Goal: Communication & Community: Answer question/provide support

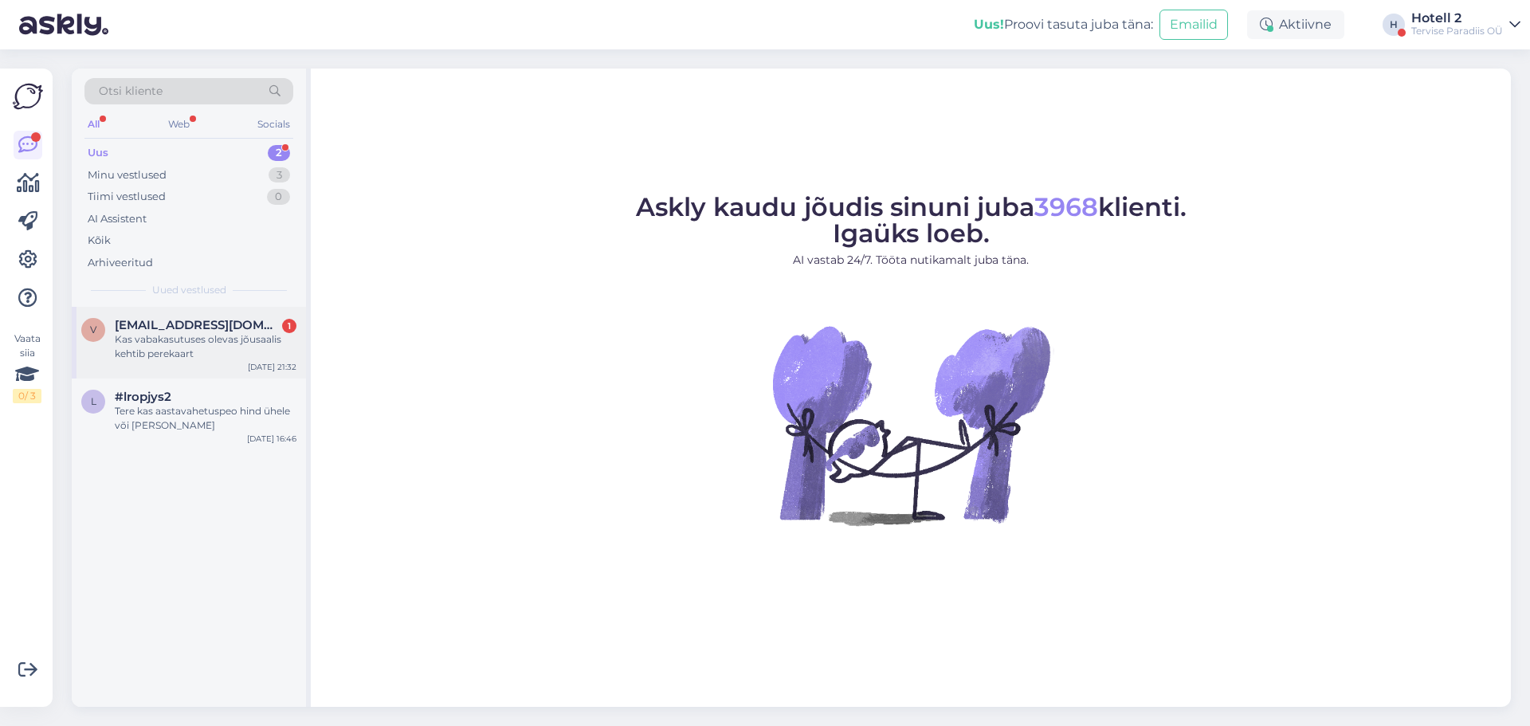
click at [192, 359] on div "Kas vabakasutuses olevas jõusaalis kehtib perekaart" at bounding box center [206, 346] width 182 height 29
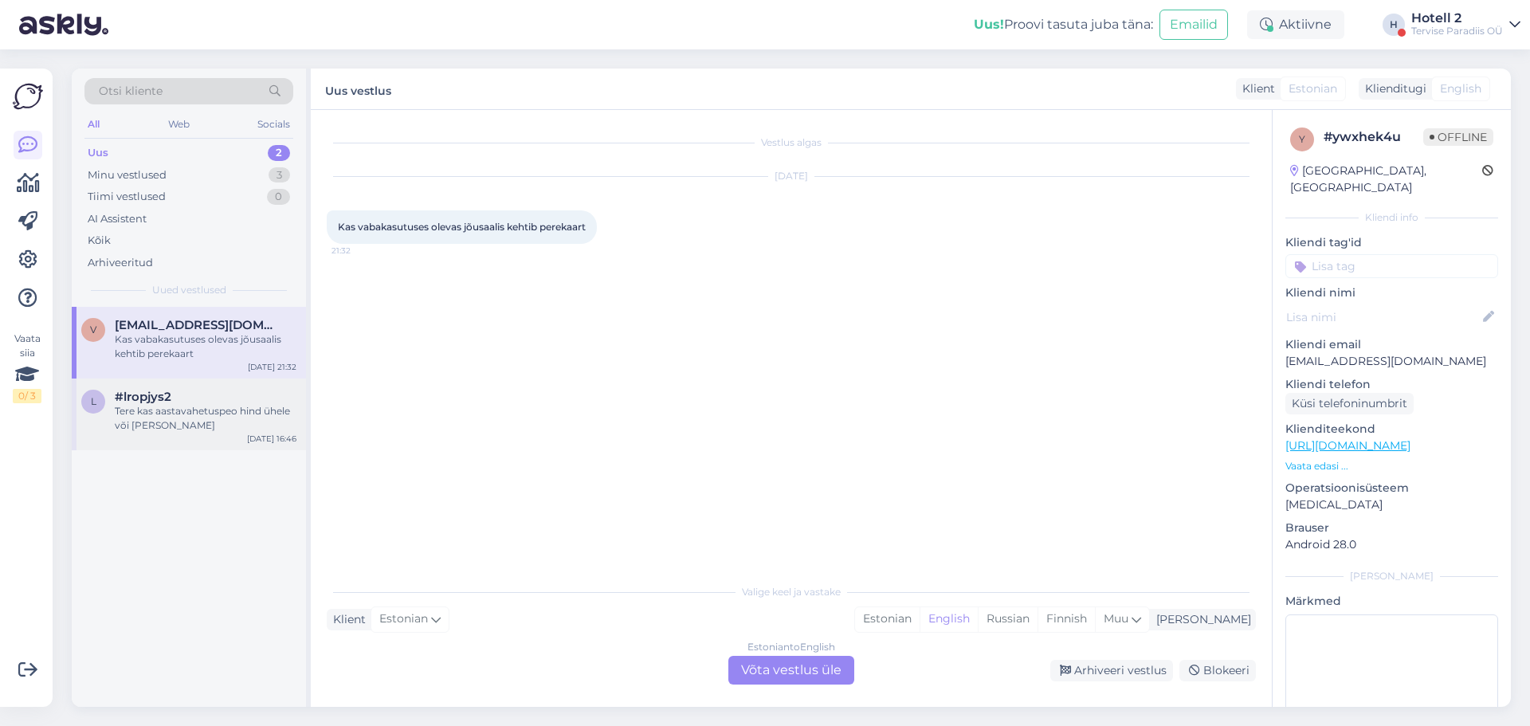
click at [171, 389] on div "l #lropjys2 Tere kas aastavahetuspeo hind ühele või [PERSON_NAME] [DATE] 16:46" at bounding box center [189, 415] width 234 height 72
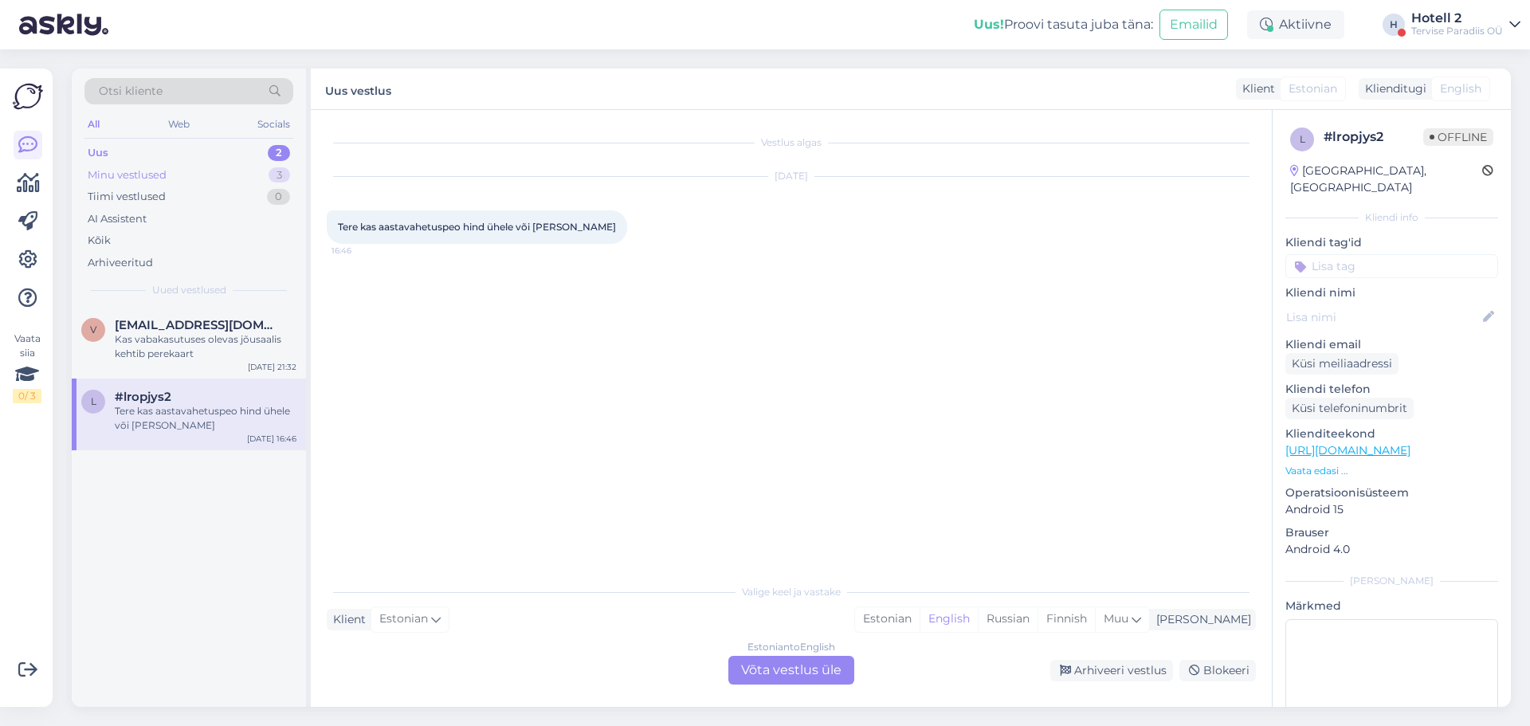
click at [226, 176] on div "Minu vestlused 3" at bounding box center [188, 175] width 209 height 22
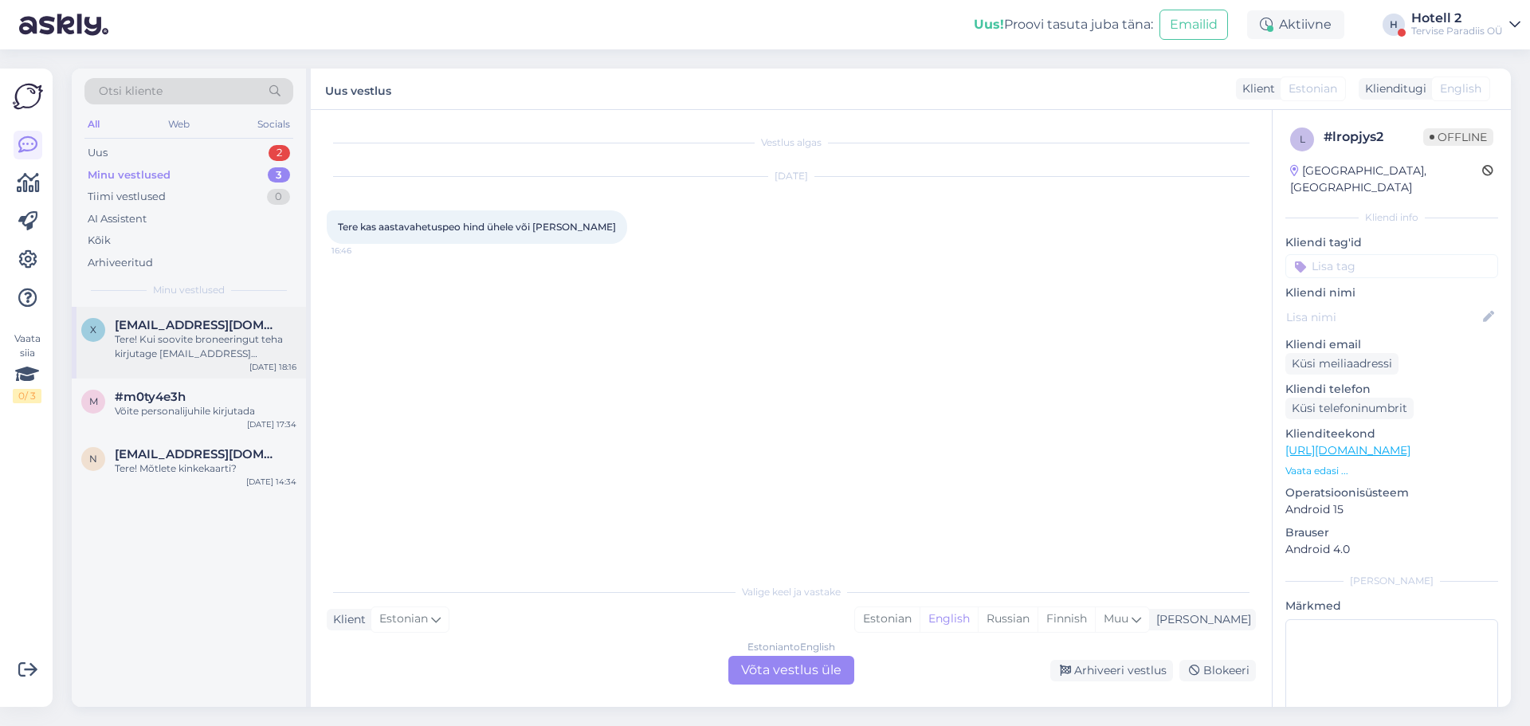
click at [212, 335] on div "Tere! Kui soovite broneeringut teha kirjutage [EMAIL_ADDRESS][DOMAIN_NAME]" at bounding box center [206, 346] width 182 height 29
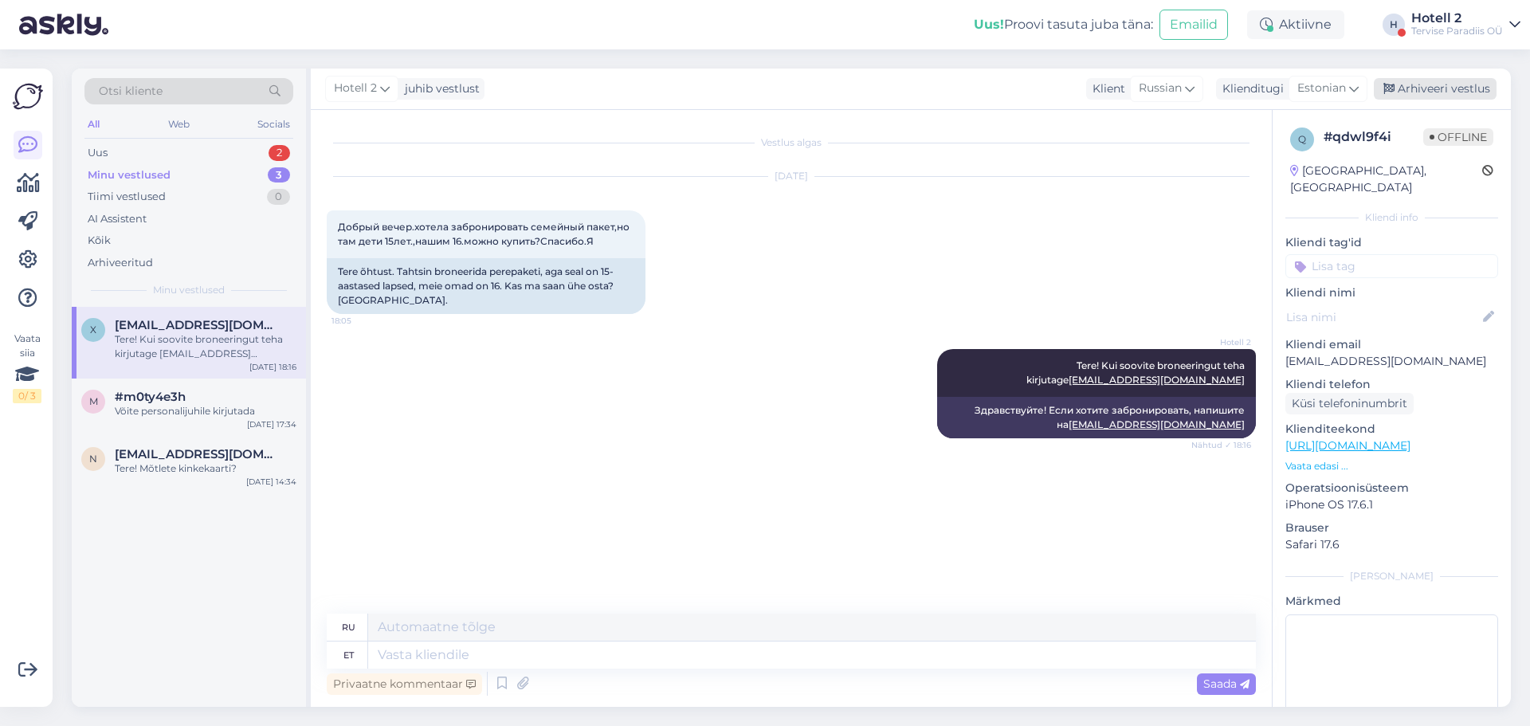
click at [1450, 88] on div "Arhiveeri vestlus" at bounding box center [1435, 89] width 123 height 22
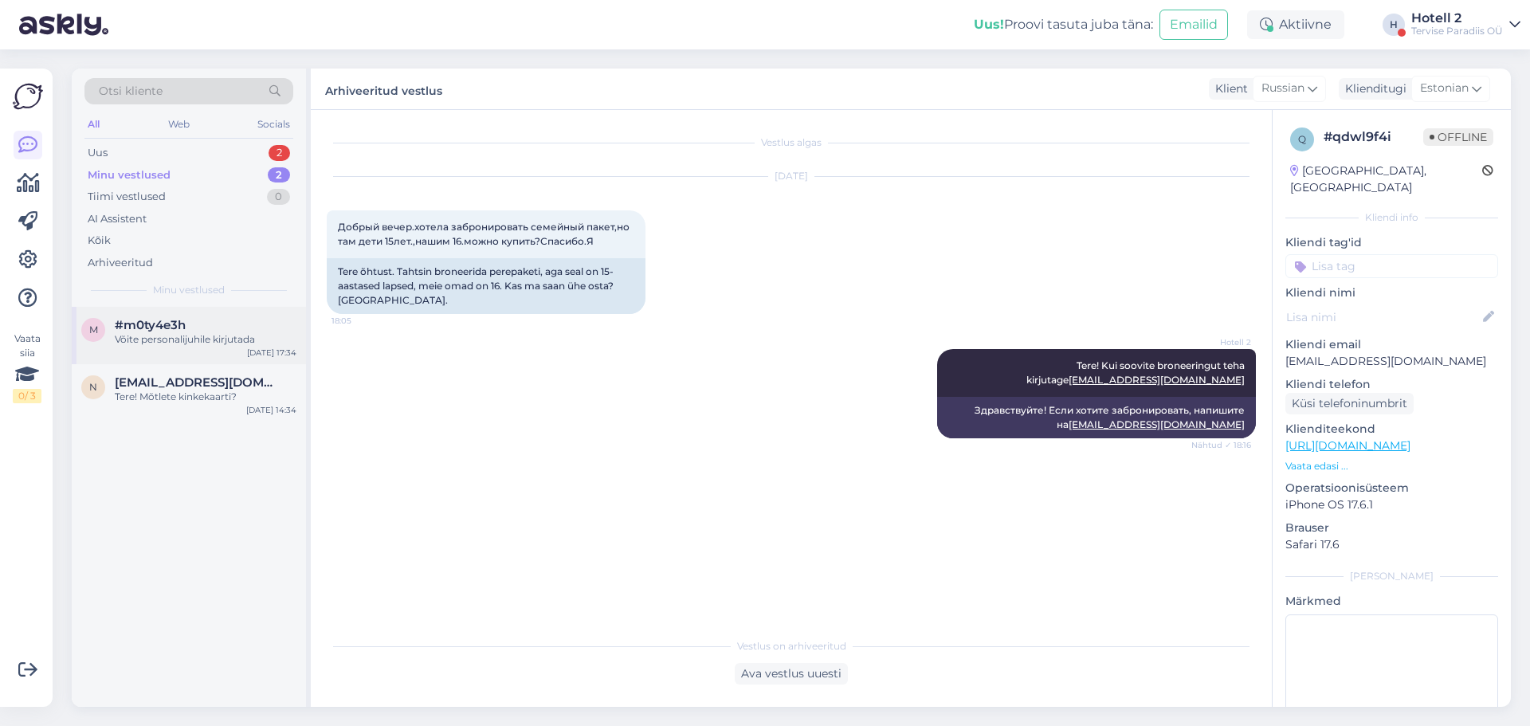
click at [250, 352] on div "[DATE] 17:34" at bounding box center [271, 353] width 49 height 12
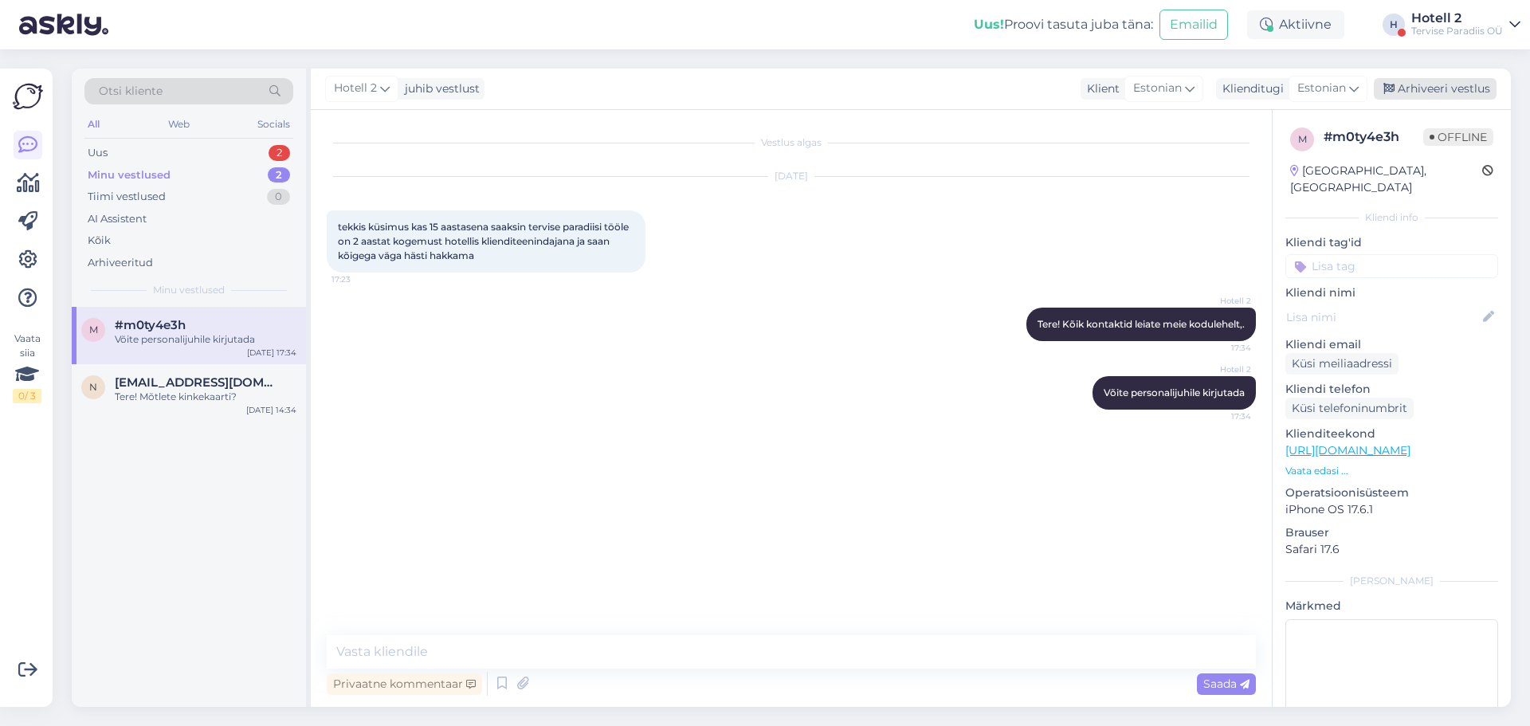
click at [1415, 84] on div "Arhiveeri vestlus" at bounding box center [1435, 89] width 123 height 22
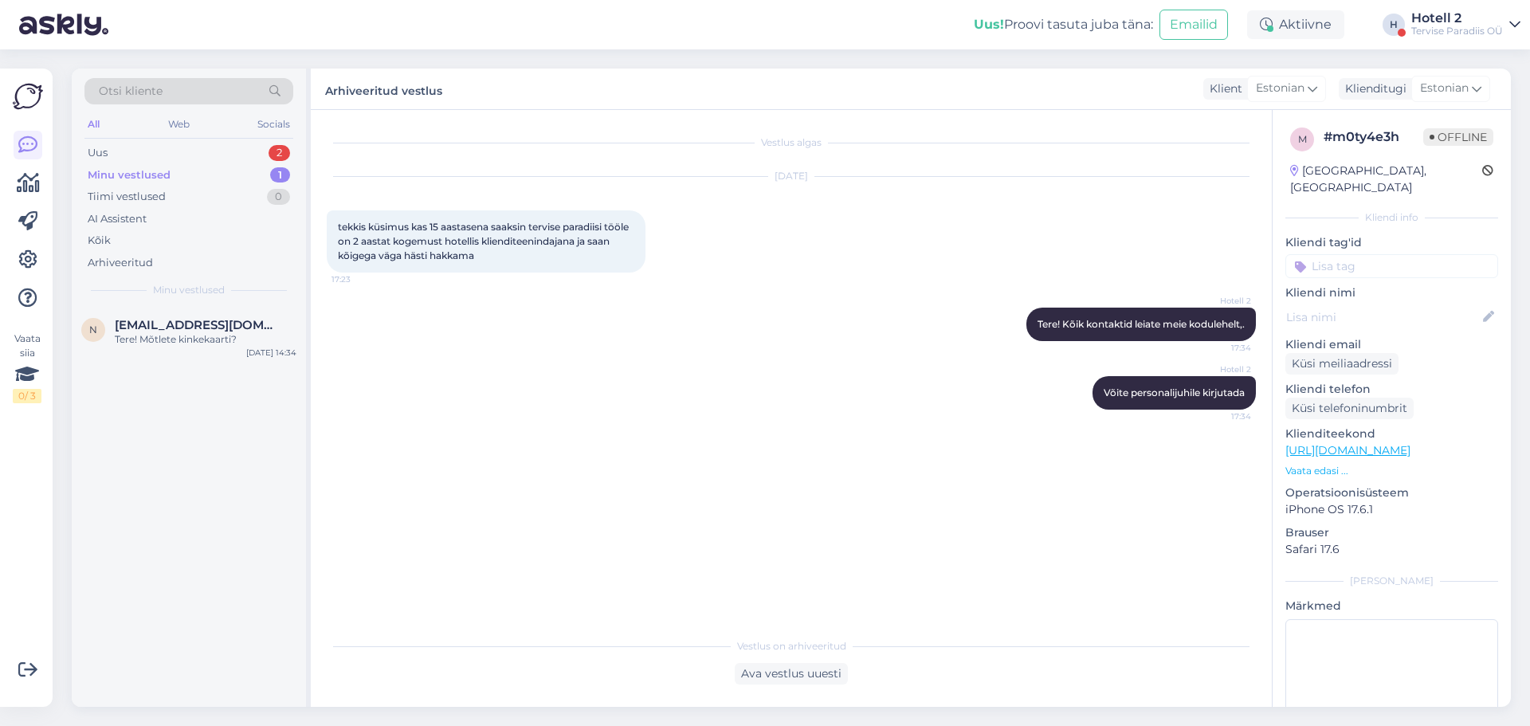
click at [237, 370] on div "n [EMAIL_ADDRESS][DOMAIN_NAME] Tere! Mõtlete kinkekaarti? [DATE] 14:34" at bounding box center [189, 507] width 234 height 400
click at [237, 355] on div "n [EMAIL_ADDRESS][DOMAIN_NAME] Tere! Mõtlete kinkekaarti? [DATE] 14:34" at bounding box center [189, 335] width 234 height 57
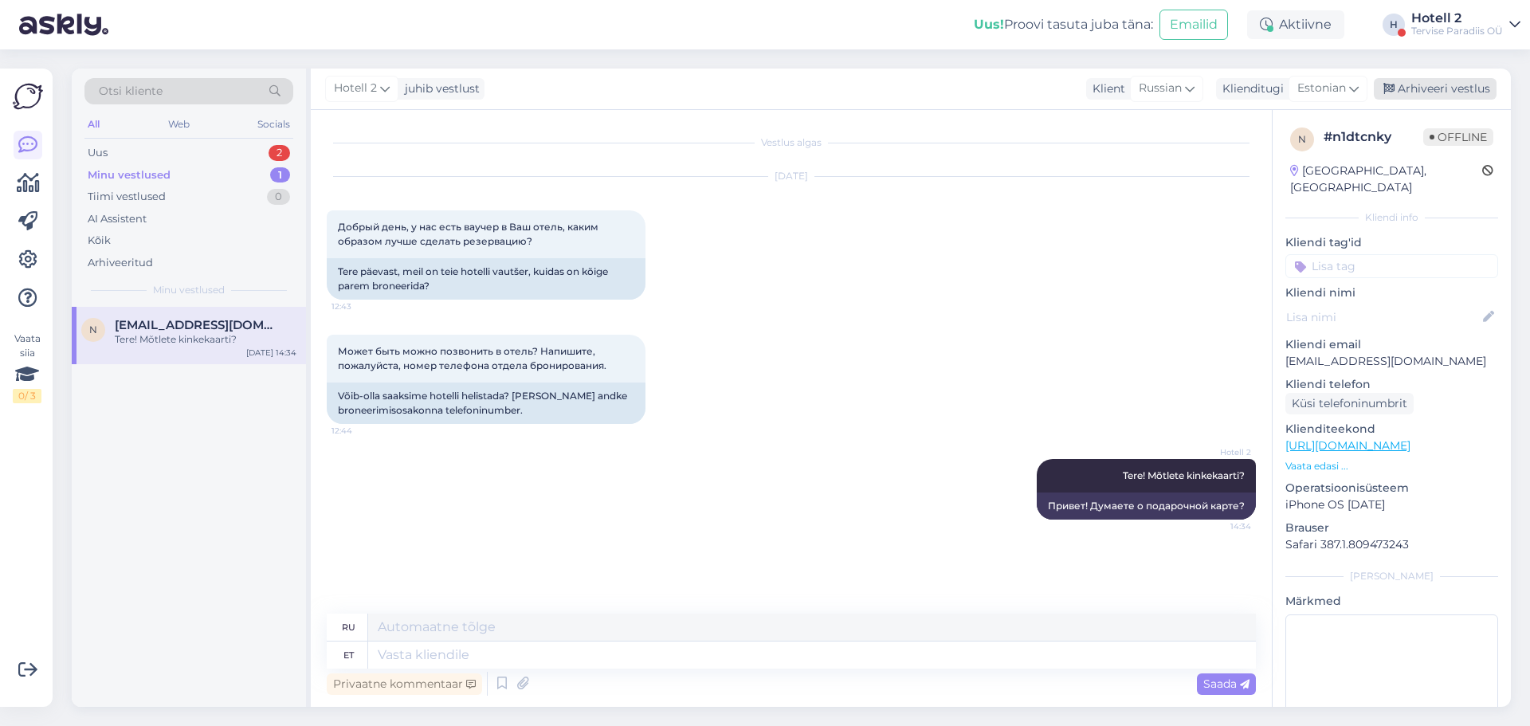
click at [1394, 84] on icon at bounding box center [1389, 89] width 11 height 11
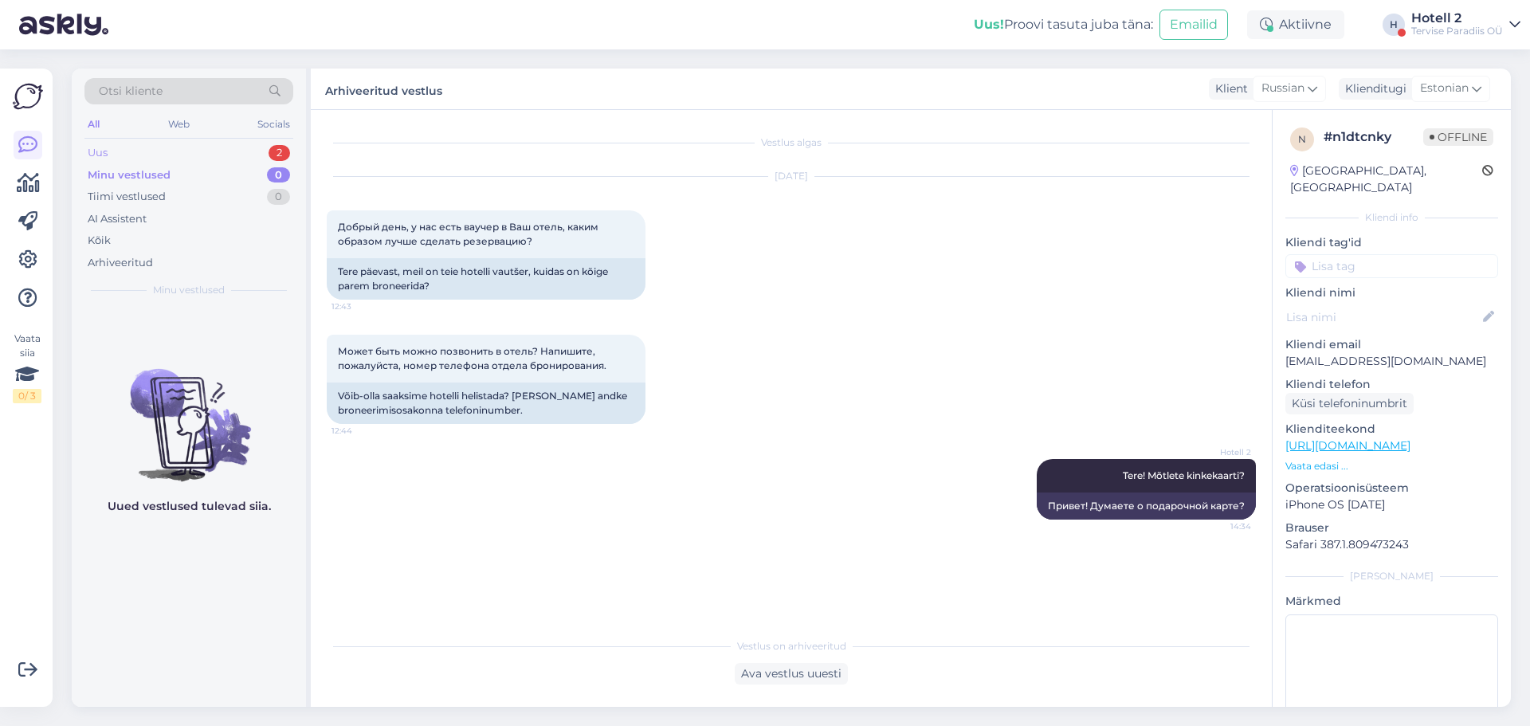
click at [201, 161] on div "Uus 2" at bounding box center [188, 153] width 209 height 22
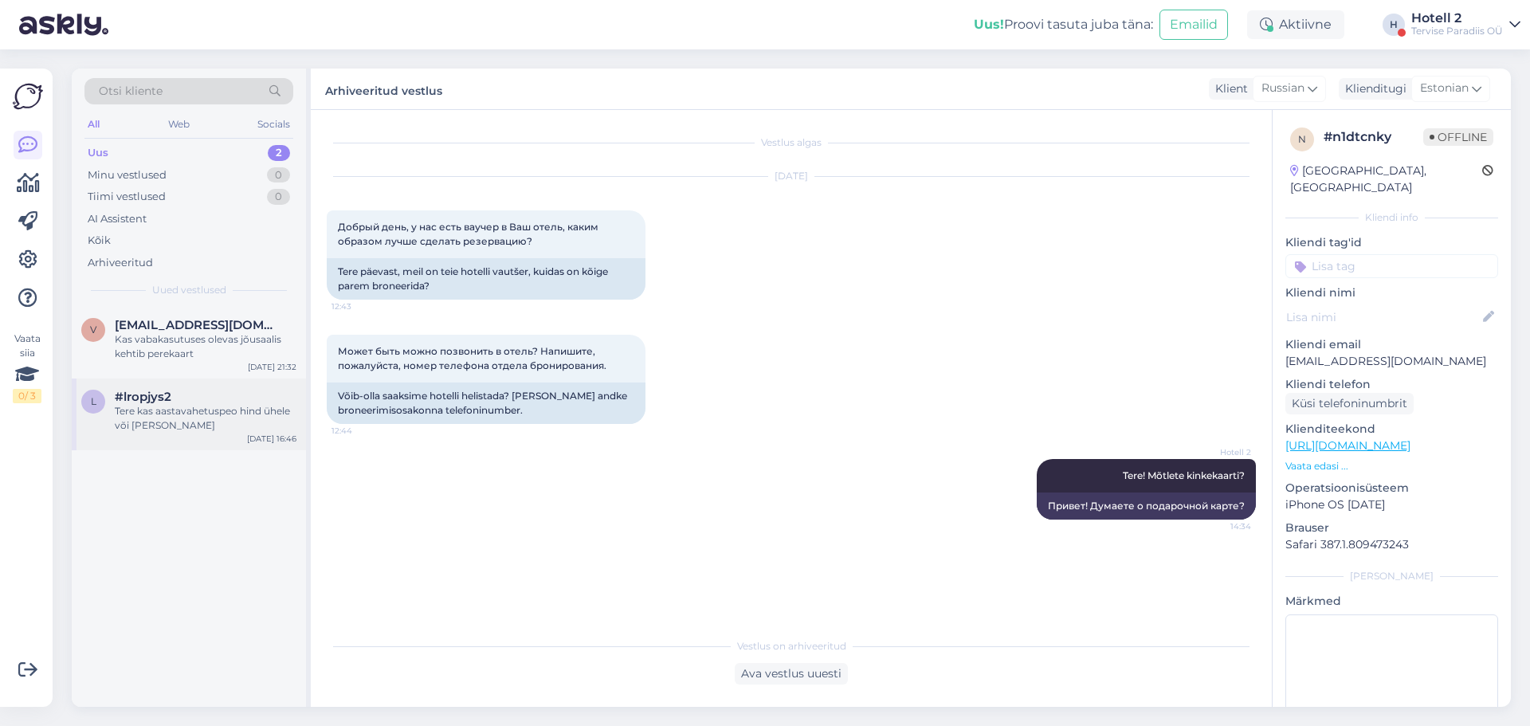
click at [246, 394] on div "#lropjys2" at bounding box center [206, 397] width 182 height 14
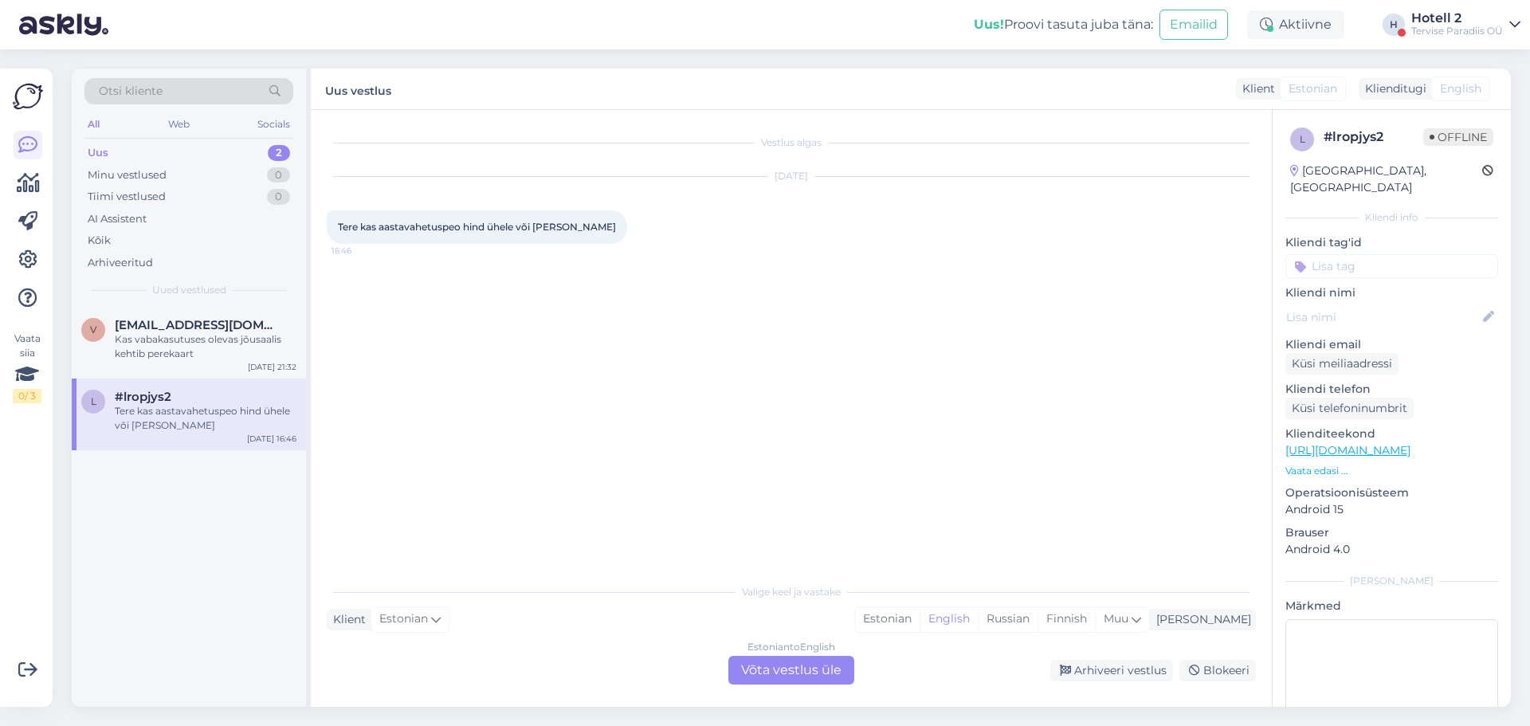
click at [791, 674] on div "Estonian to English Võta vestlus üle" at bounding box center [791, 670] width 126 height 29
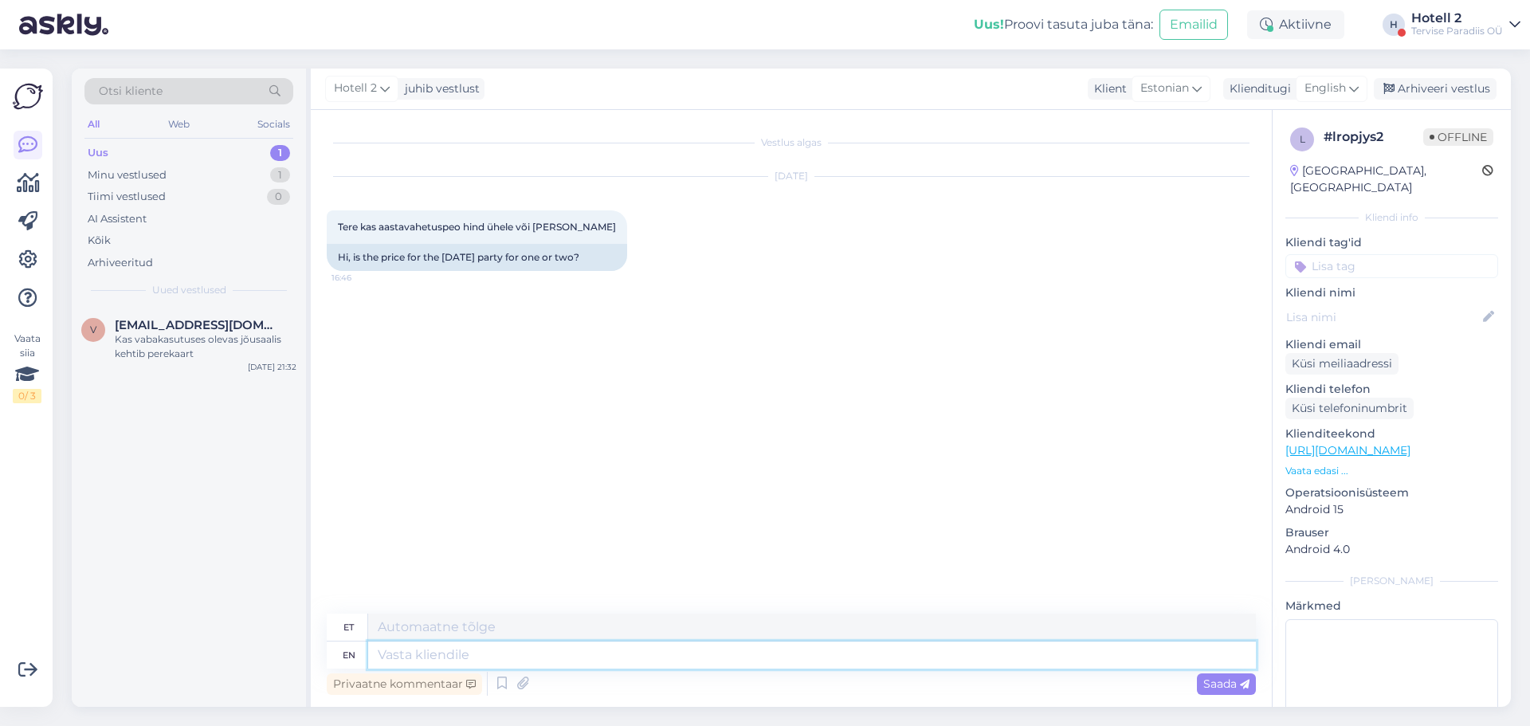
click at [794, 646] on textarea at bounding box center [812, 655] width 888 height 27
click at [1359, 84] on icon at bounding box center [1354, 89] width 10 height 18
click at [1238, 214] on div "[DATE] Tere kas aastavahetuspeo hind ühele või [PERSON_NAME] 16:46 Hi, is the p…" at bounding box center [791, 223] width 929 height 129
click at [1367, 74] on div "Hotell 2 juhib vestlust Klient Estonian Klienditugi English et Vasteid pole Arh…" at bounding box center [911, 89] width 1200 height 41
click at [1346, 92] on span "English" at bounding box center [1325, 89] width 41 height 18
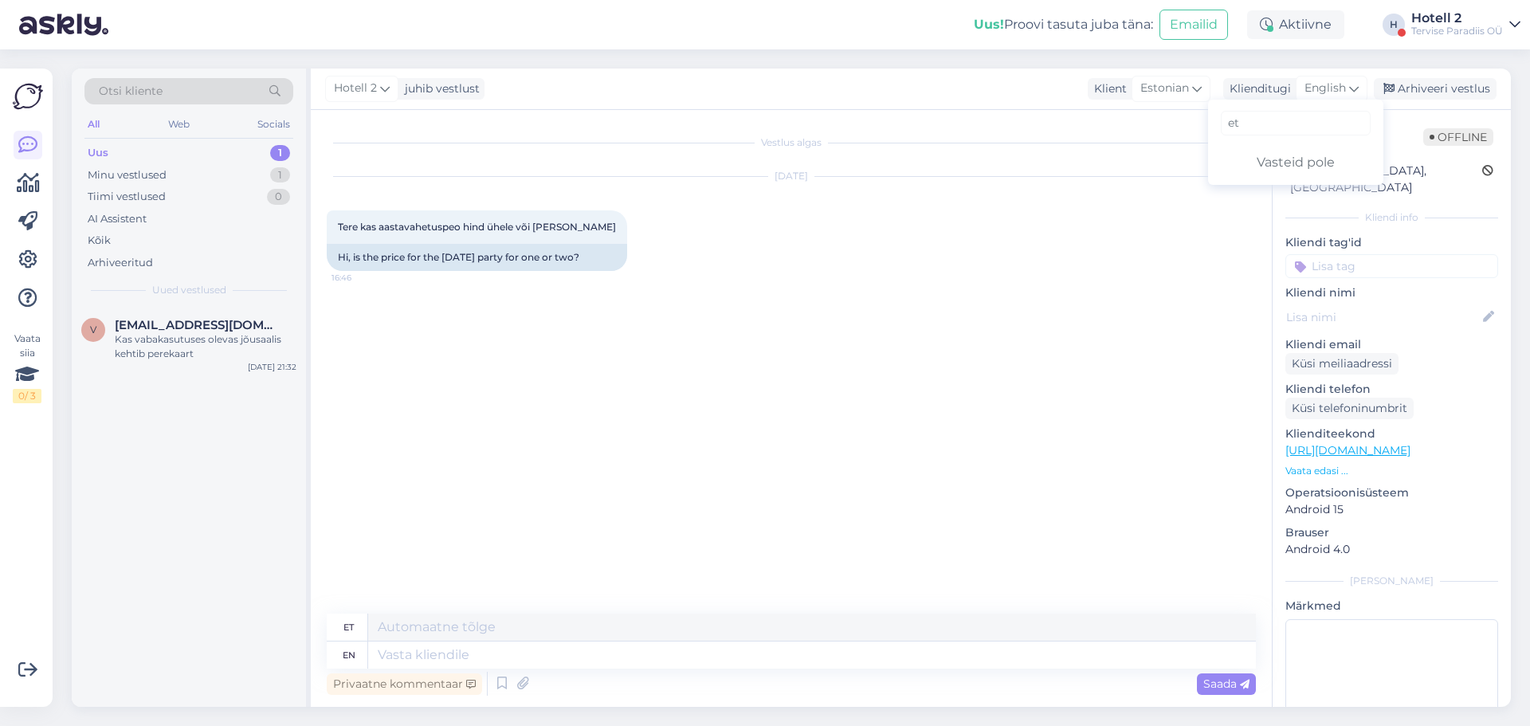
click at [1313, 141] on ul "Vasteid pole" at bounding box center [1295, 159] width 175 height 38
click at [1310, 133] on input "et" at bounding box center [1296, 123] width 150 height 25
type input "e"
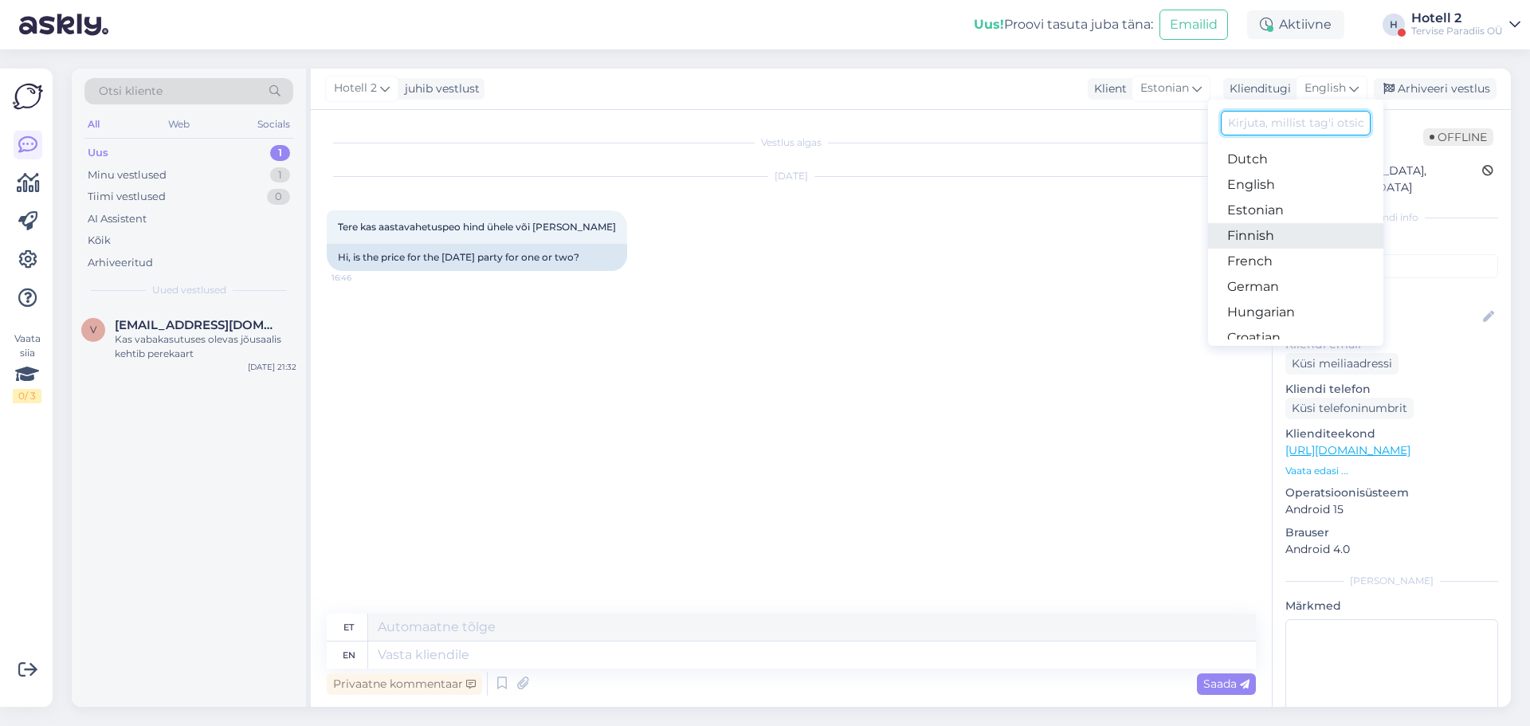
scroll to position [159, 0]
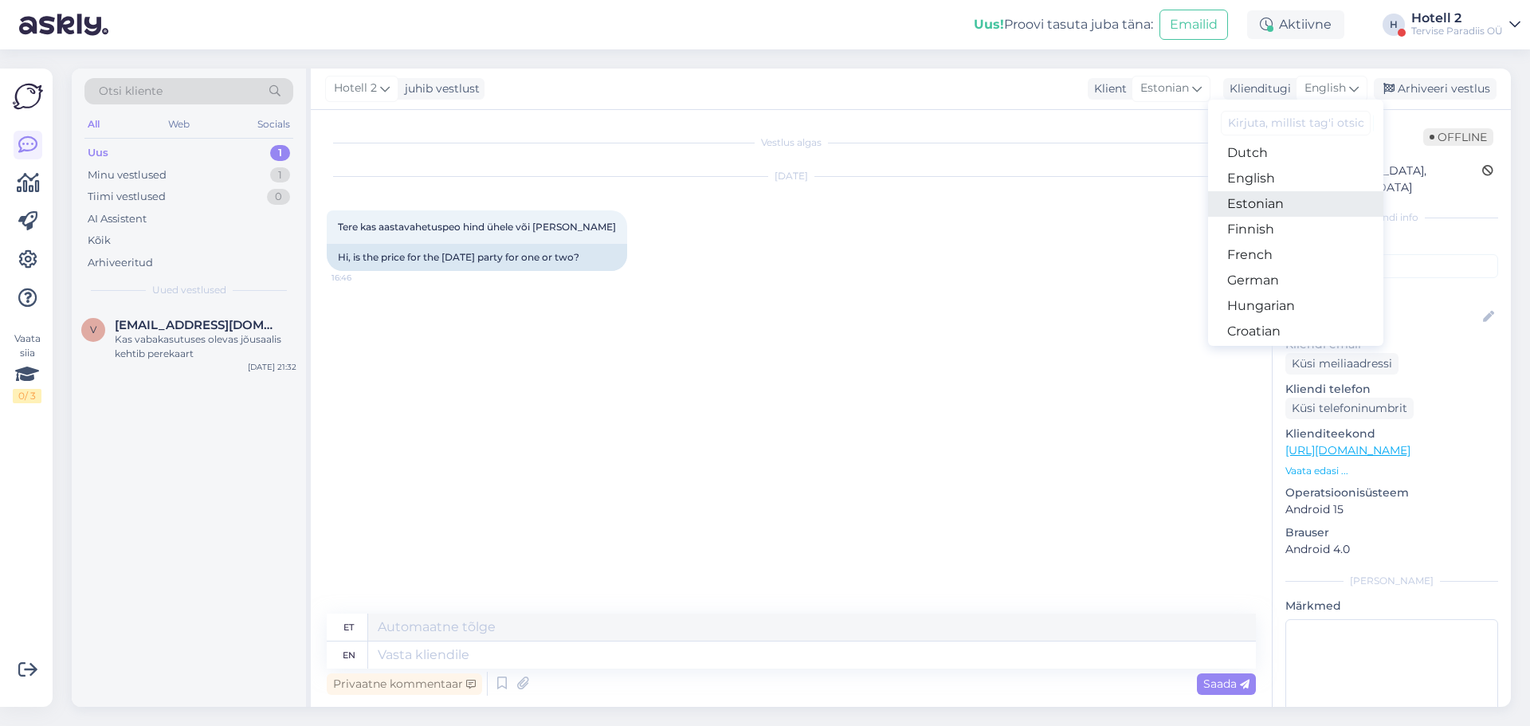
click at [1305, 205] on link "Estonian" at bounding box center [1295, 204] width 175 height 26
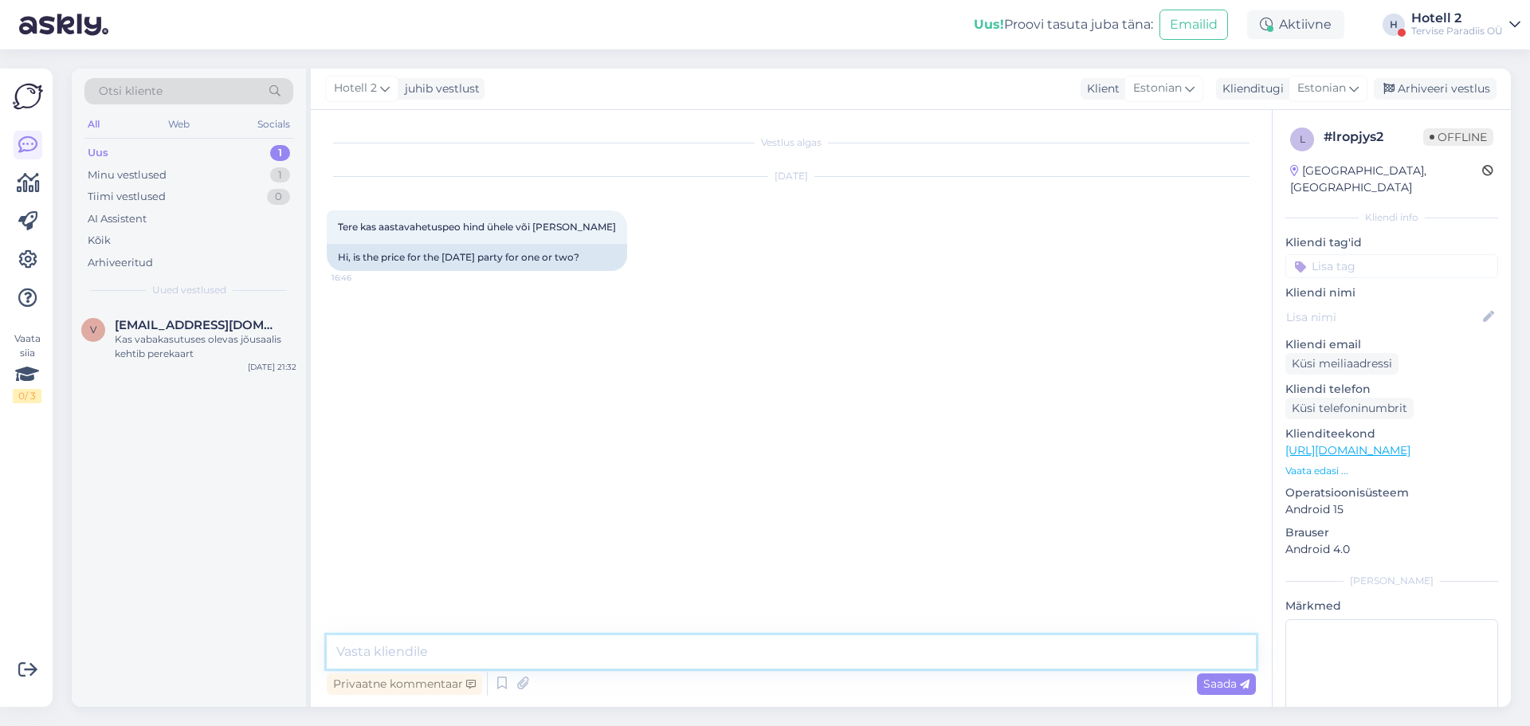
click at [801, 649] on textarea at bounding box center [791, 651] width 929 height 33
type textarea "Tere! Kas mõtlete koos majutusega või [PERSON_NAME]?"
click at [1213, 686] on span "Saada" at bounding box center [1226, 684] width 46 height 14
